Goal: Communication & Community: Share content

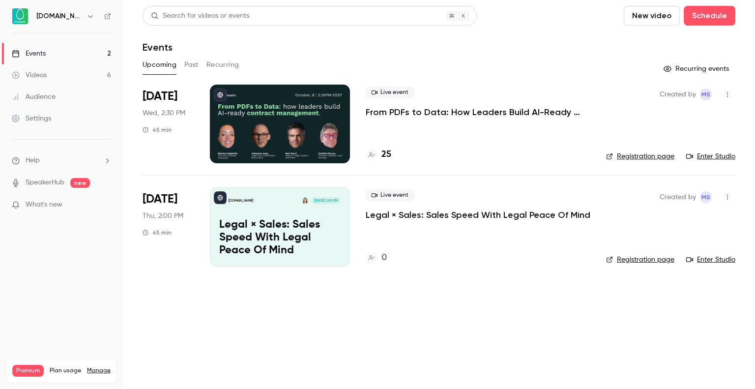
click at [389, 111] on p "From PDFs to Data: How Leaders Build AI-Ready Contract Management." at bounding box center [478, 112] width 225 height 12
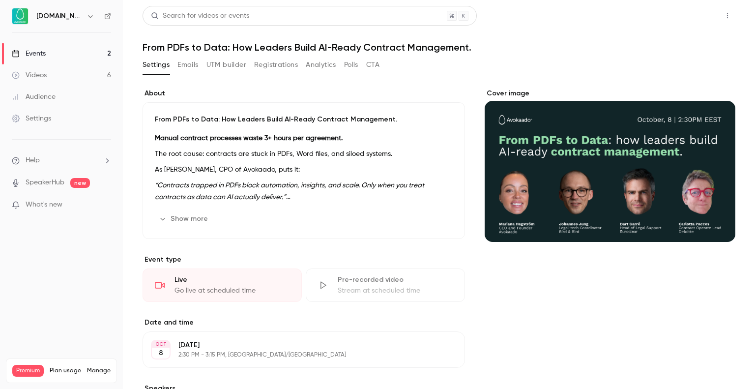
click at [689, 25] on button "Share" at bounding box center [692, 16] width 39 height 20
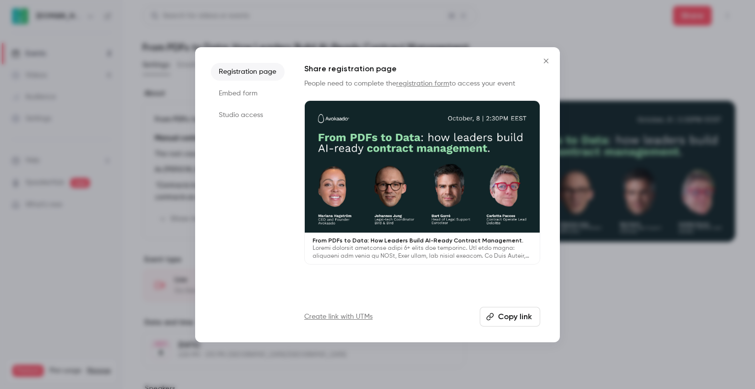
click at [510, 313] on button "Copy link" at bounding box center [510, 317] width 60 height 20
click at [551, 64] on icon "Close" at bounding box center [546, 61] width 12 height 8
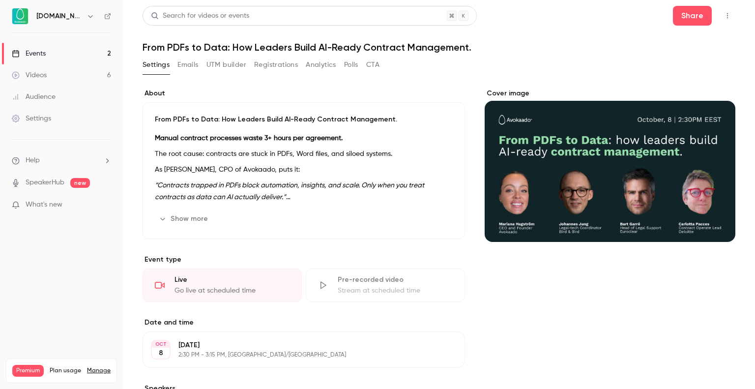
click at [266, 69] on button "Registrations" at bounding box center [276, 65] width 44 height 16
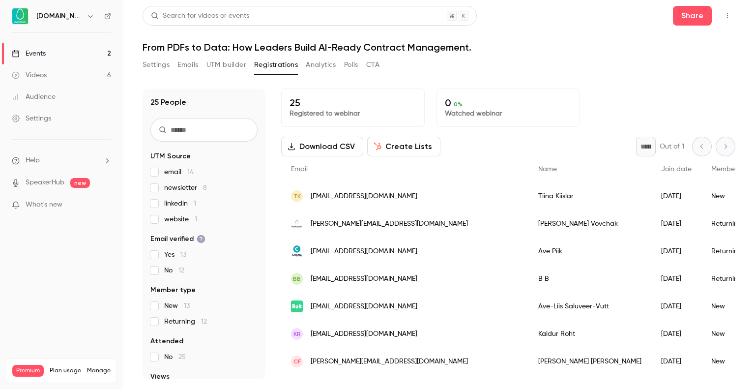
click at [204, 136] on input "text" at bounding box center [203, 130] width 107 height 24
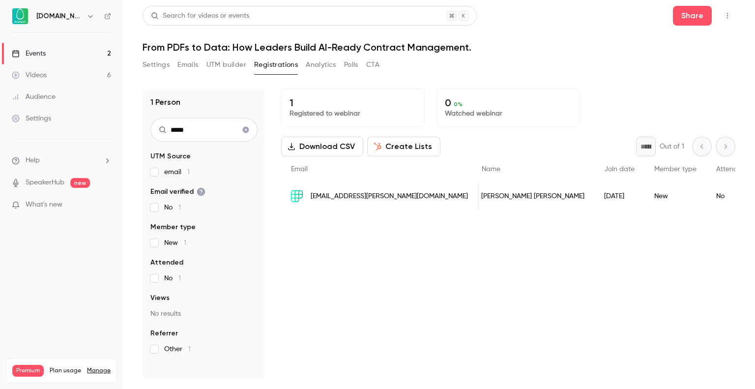
scroll to position [0, 7]
type input "*****"
click at [392, 189] on div "[EMAIL_ADDRESS][PERSON_NAME][DOMAIN_NAME]" at bounding box center [380, 196] width 198 height 28
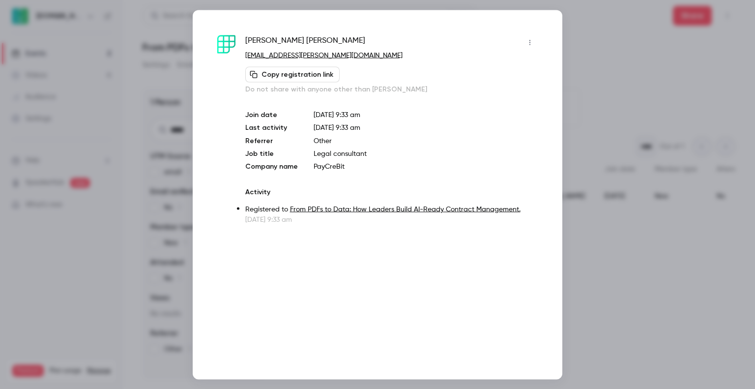
click at [297, 78] on button "Copy registration link" at bounding box center [292, 74] width 94 height 16
click at [266, 67] on button "Copy registration link" at bounding box center [292, 74] width 94 height 16
click at [172, 55] on div at bounding box center [377, 194] width 755 height 389
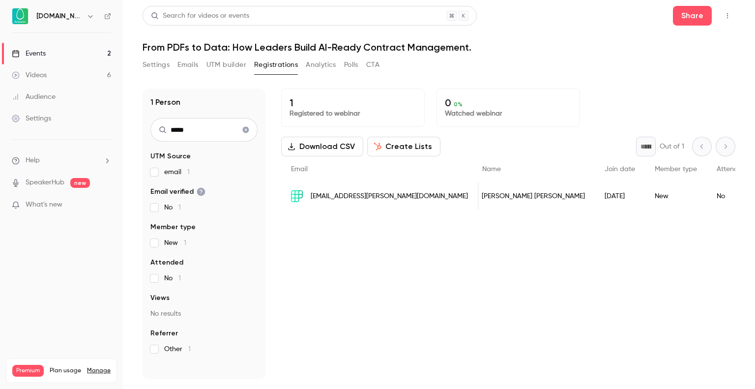
click at [248, 130] on icon "Clear search" at bounding box center [246, 130] width 6 height 6
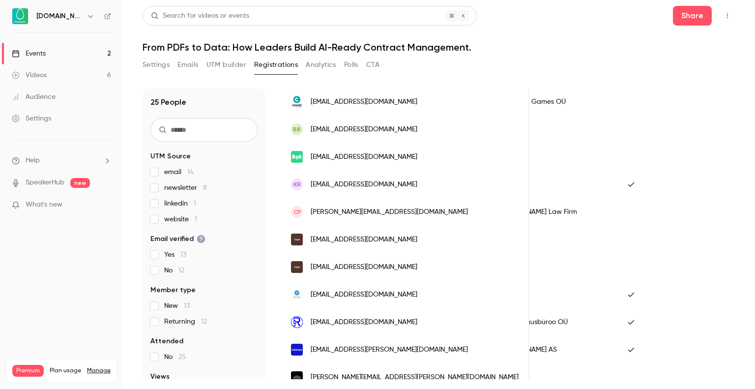
scroll to position [0, 0]
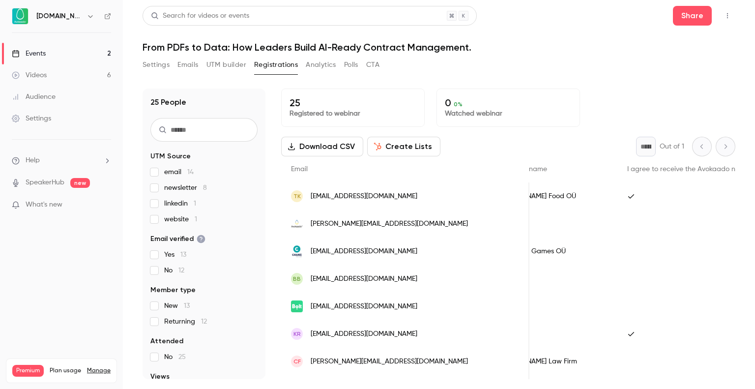
click at [85, 99] on link "Audience" at bounding box center [61, 97] width 123 height 22
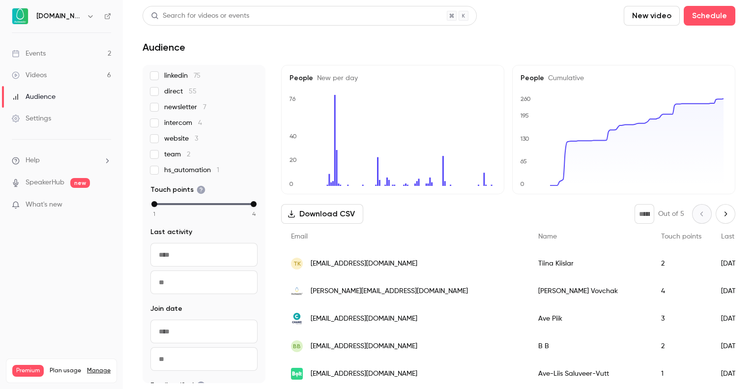
scroll to position [185, 0]
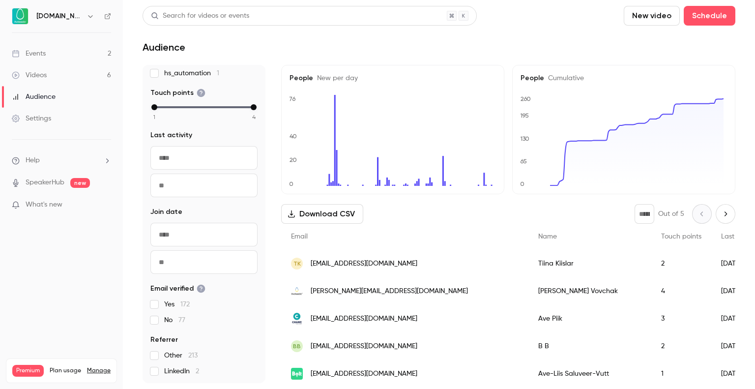
click at [49, 66] on link "Videos 6" at bounding box center [61, 75] width 123 height 22
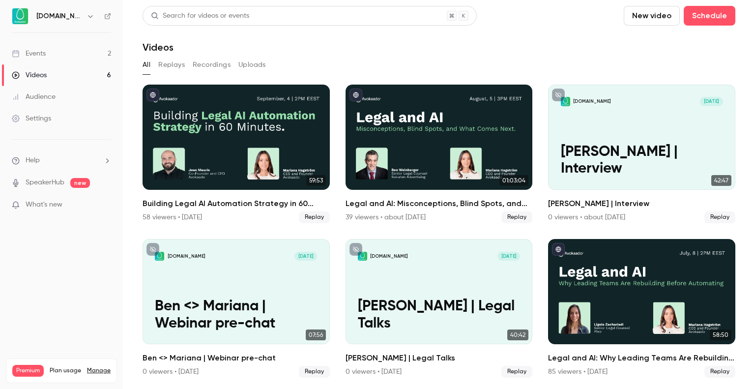
click at [47, 54] on link "Events 2" at bounding box center [61, 54] width 123 height 22
